Goal: Entertainment & Leisure: Consume media (video, audio)

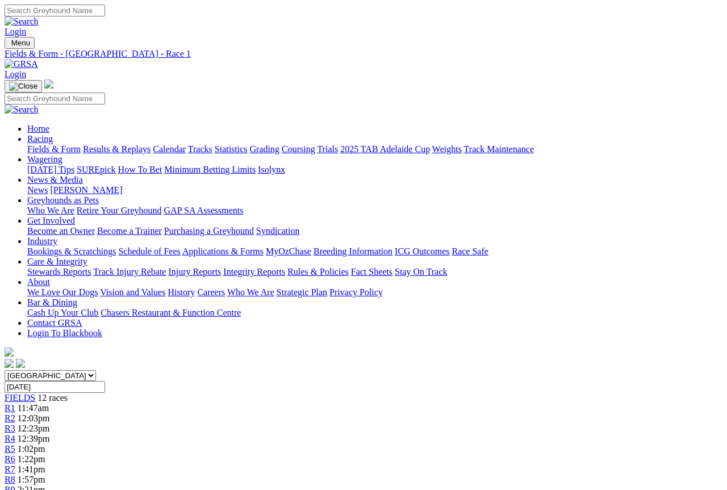
click at [50, 414] on span "12:03pm" at bounding box center [34, 419] width 32 height 10
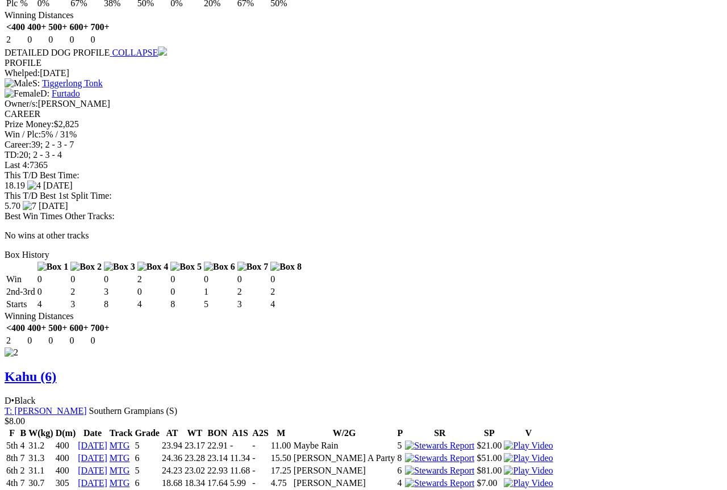
scroll to position [1460, 0]
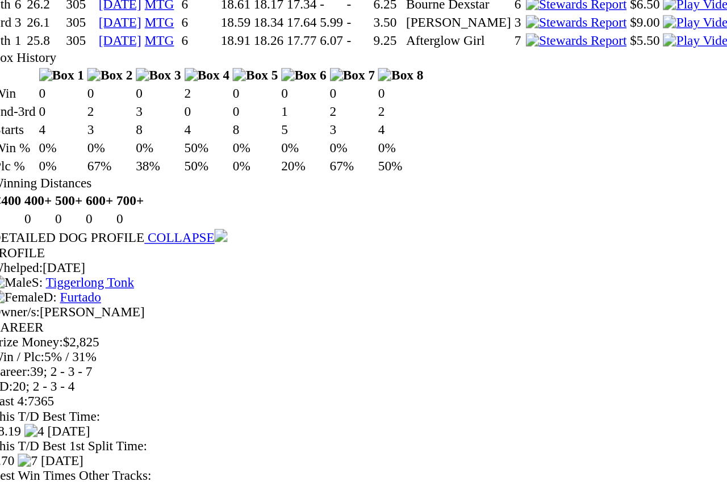
scroll to position [1349, 0]
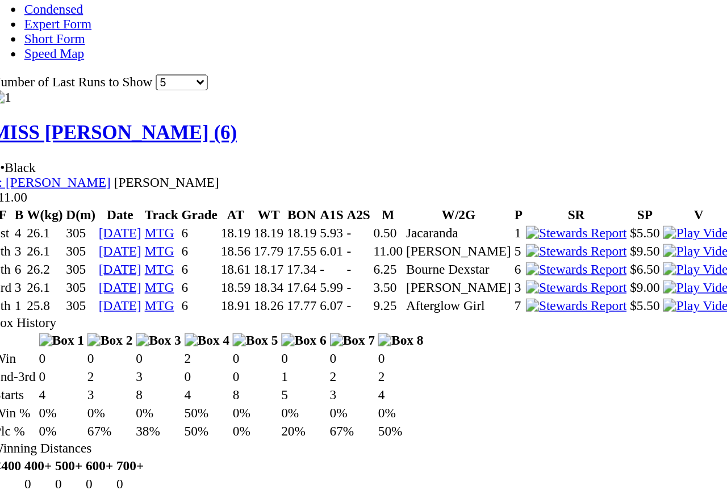
scroll to position [1155, 0]
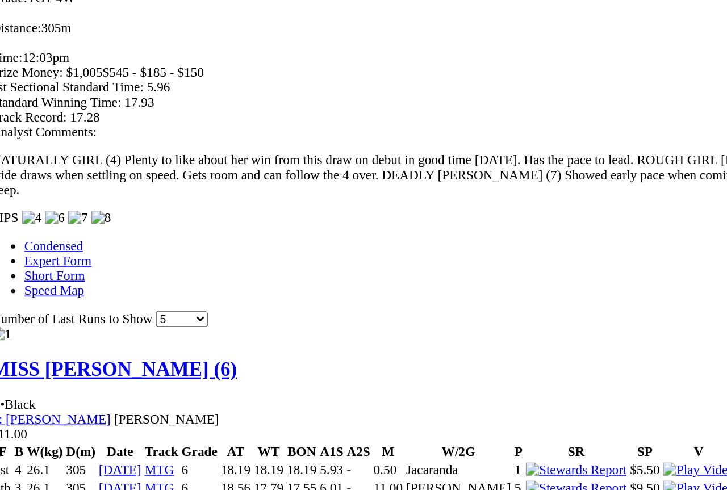
scroll to position [1004, 0]
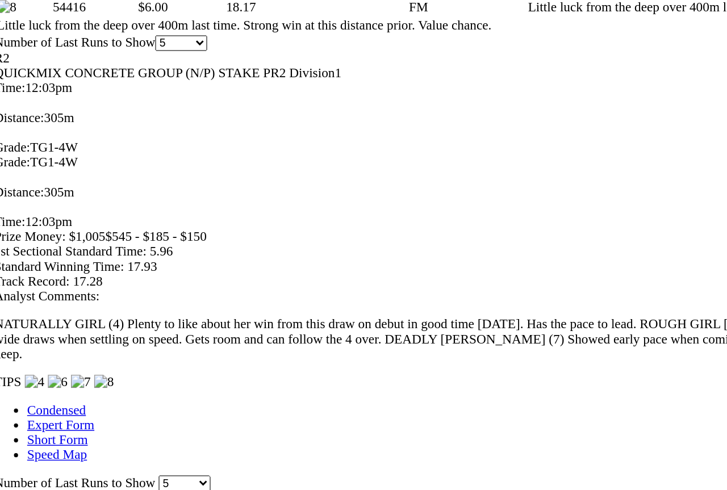
scroll to position [887, 0]
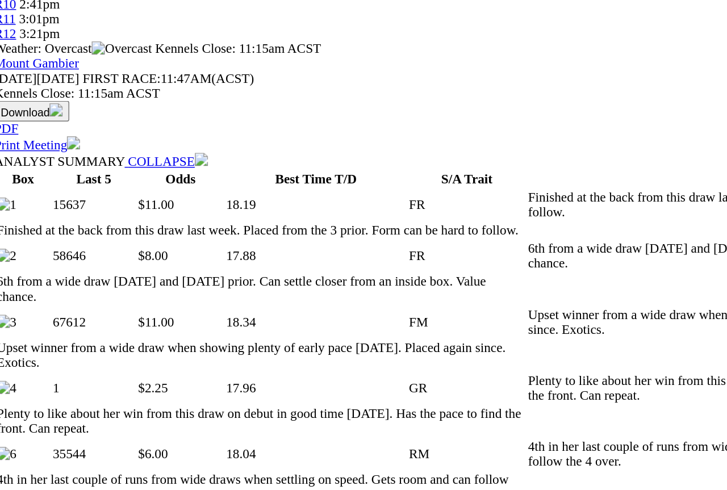
scroll to position [497, 0]
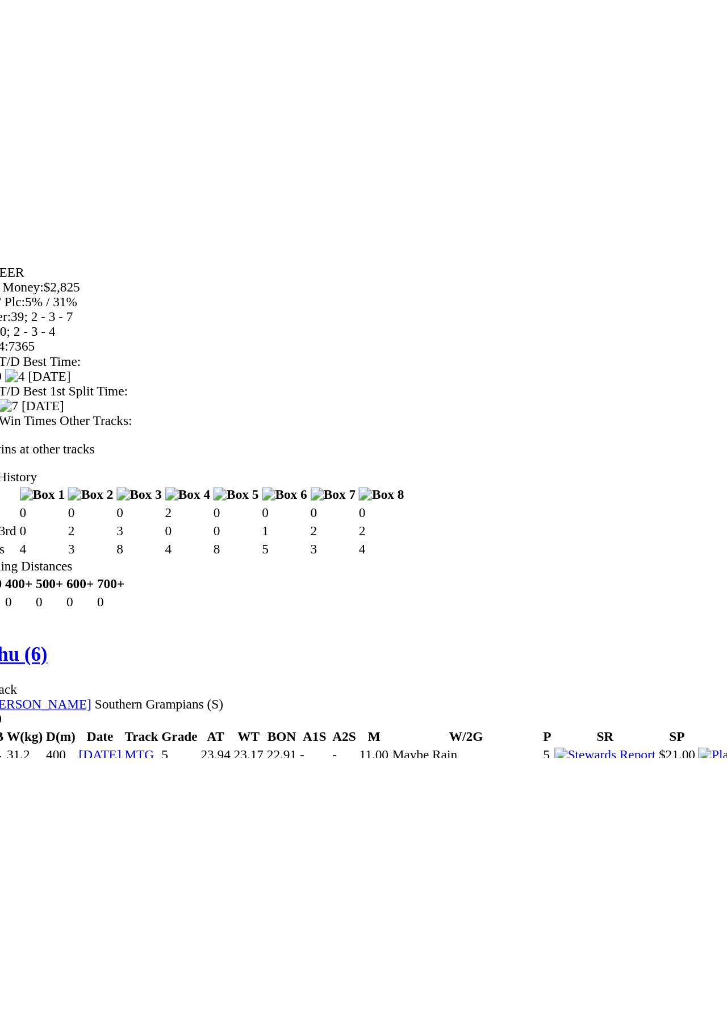
scroll to position [1426, 0]
